Goal: Task Accomplishment & Management: Use online tool/utility

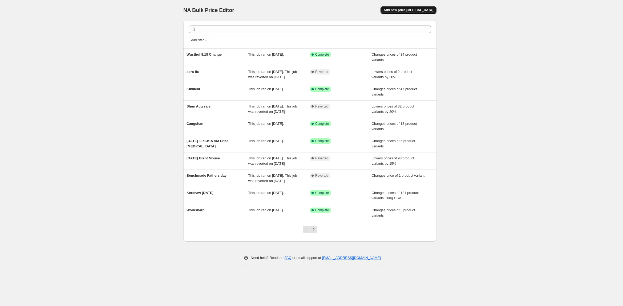
click at [405, 8] on span "Add new price [MEDICAL_DATA]" at bounding box center [409, 10] width 50 height 4
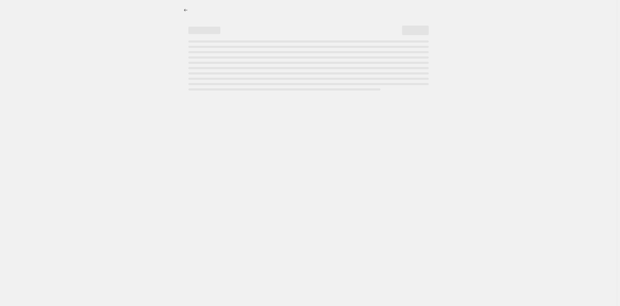
select select "percentage"
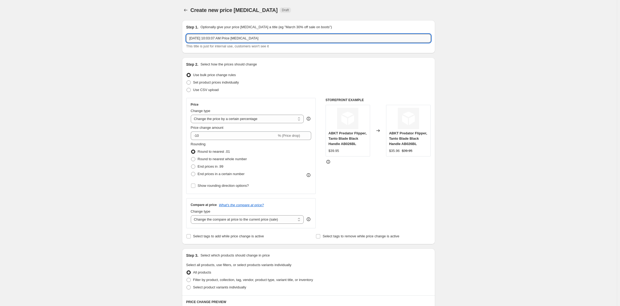
click at [212, 39] on input "[DATE] 10:03:07 AM Price [MEDICAL_DATA]" at bounding box center [308, 38] width 245 height 9
drag, startPoint x: 294, startPoint y: 40, endPoint x: 143, endPoint y: 43, distance: 151.4
click at [143, 43] on div "Create new price [MEDICAL_DATA]. This page is ready Create new price [MEDICAL_D…" at bounding box center [308, 284] width 617 height 568
click at [192, 38] on input "shun Sept Change" at bounding box center [308, 38] width 245 height 9
click at [200, 38] on input "Shun Sept Change" at bounding box center [308, 38] width 245 height 9
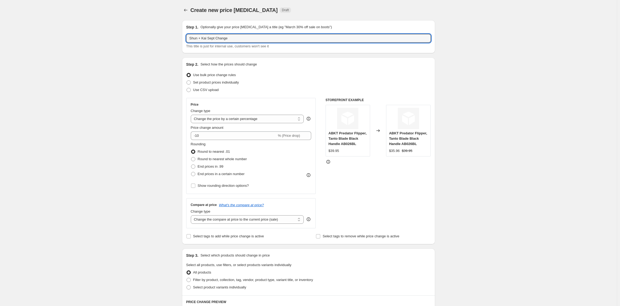
type input "Shun + Kai Sept Change"
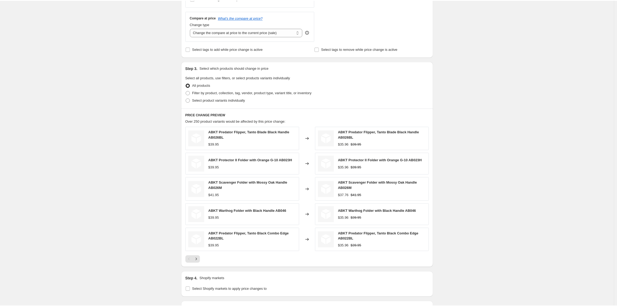
scroll to position [261, 0]
